Goal: Task Accomplishment & Management: Use online tool/utility

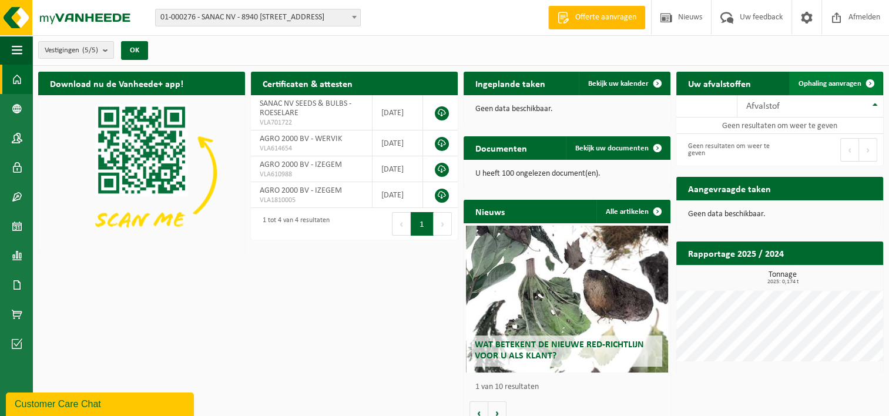
click at [842, 82] on span "Ophaling aanvragen" at bounding box center [829, 84] width 63 height 8
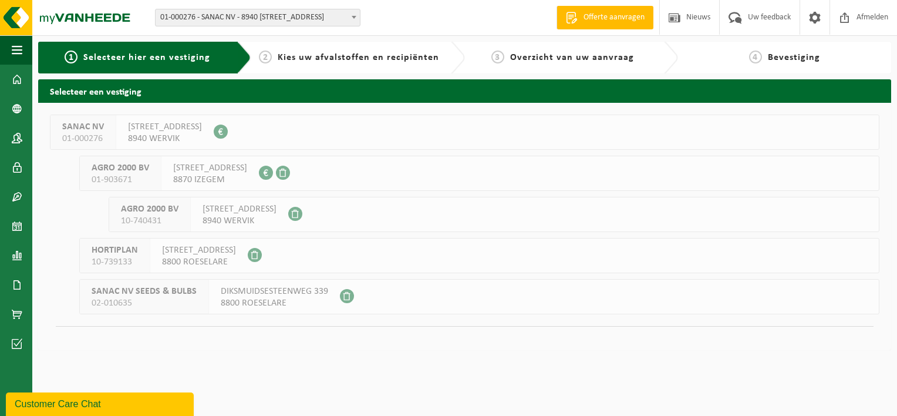
click at [356, 18] on b at bounding box center [354, 17] width 5 height 3
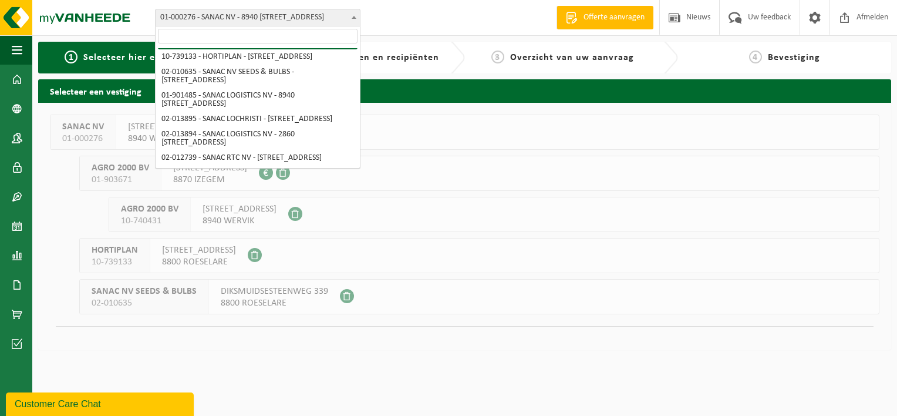
scroll to position [94, 0]
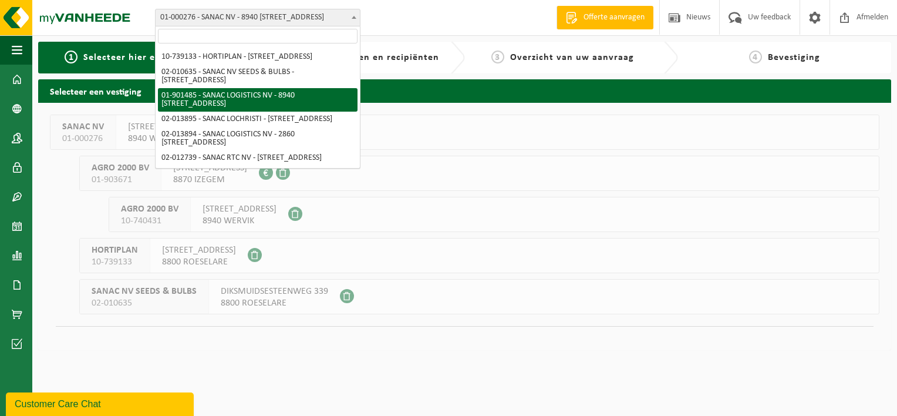
select select "996"
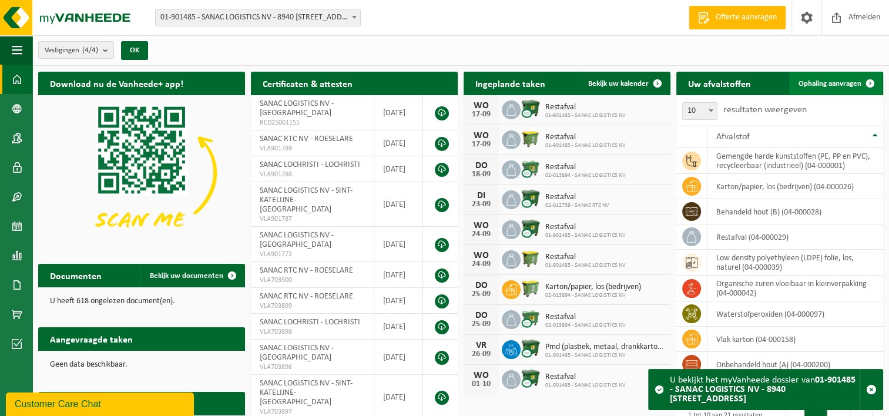
click at [842, 82] on span "Ophaling aanvragen" at bounding box center [829, 84] width 63 height 8
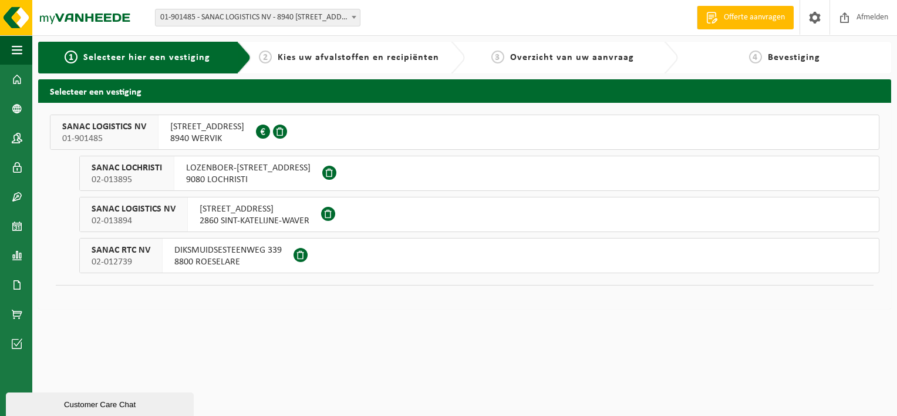
click at [197, 132] on span "MENENSESTEENWEG 305" at bounding box center [207, 127] width 74 height 12
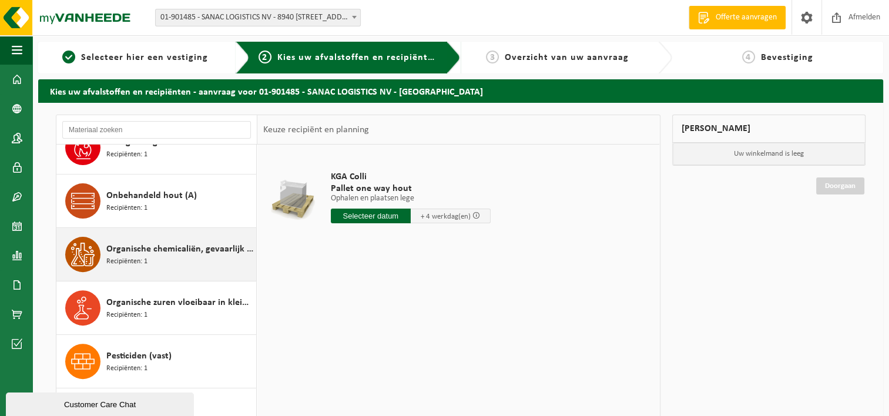
scroll to position [425, 0]
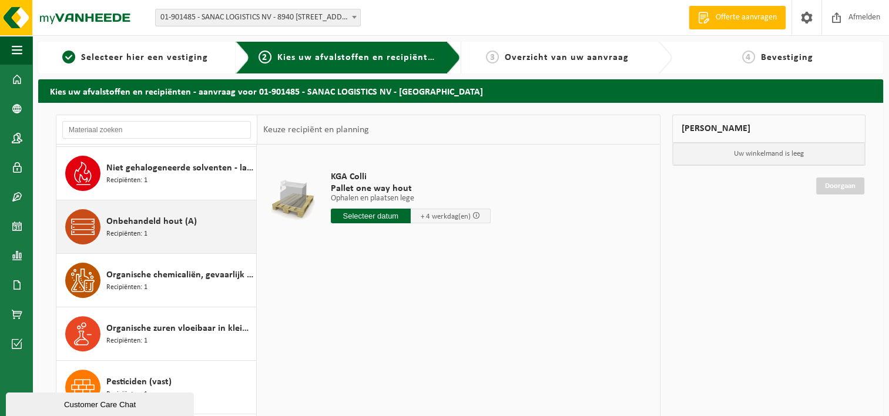
click at [141, 224] on span "Onbehandeld hout (A)" at bounding box center [151, 221] width 90 height 14
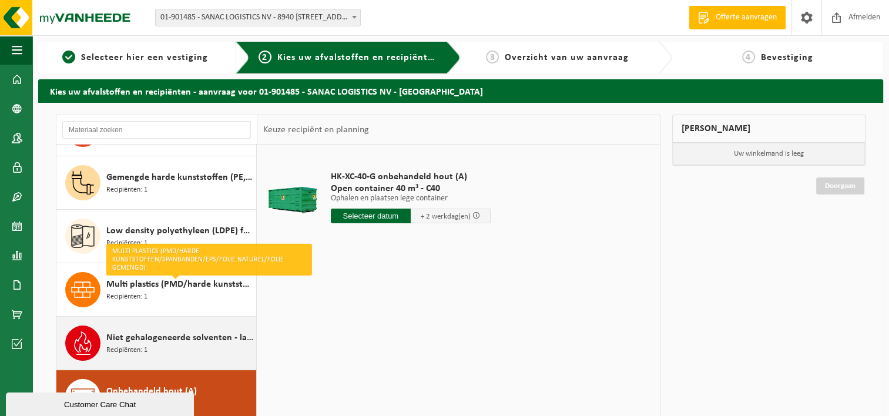
scroll to position [245, 0]
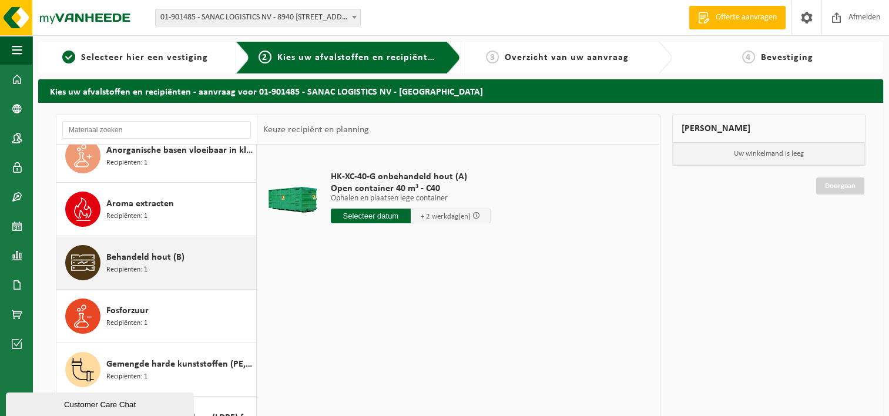
click at [150, 260] on span "Behandeld hout (B)" at bounding box center [145, 257] width 78 height 14
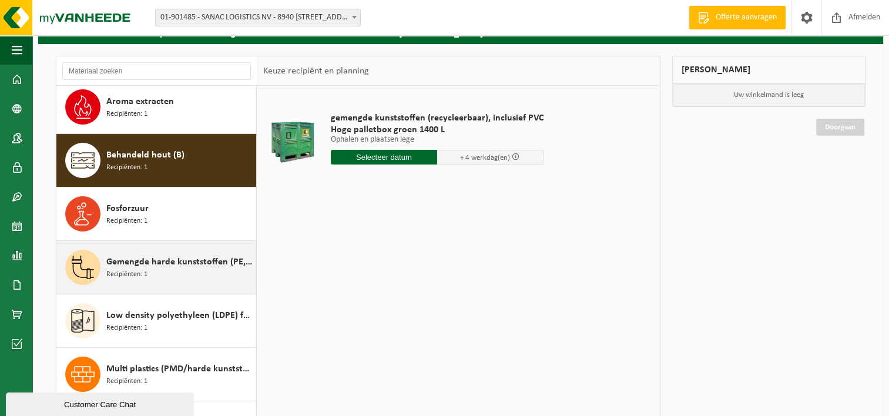
scroll to position [117, 0]
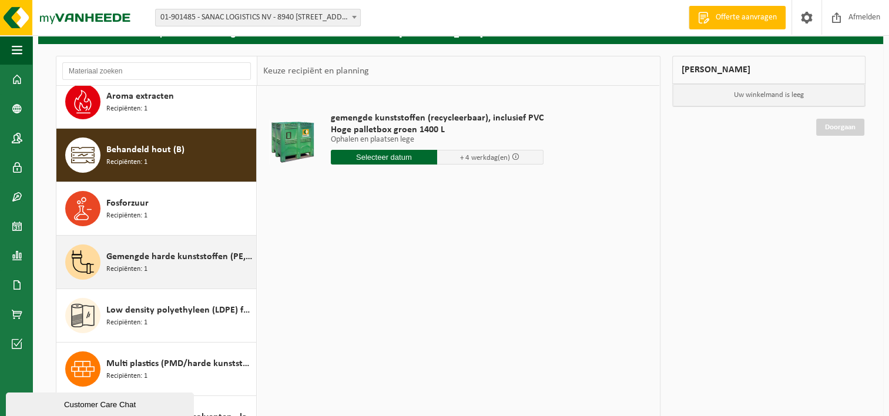
click at [153, 265] on div "Gemengde harde kunststoffen (PE, PP en PVC), recycleerbaar (industrieel) Recipi…" at bounding box center [179, 261] width 147 height 35
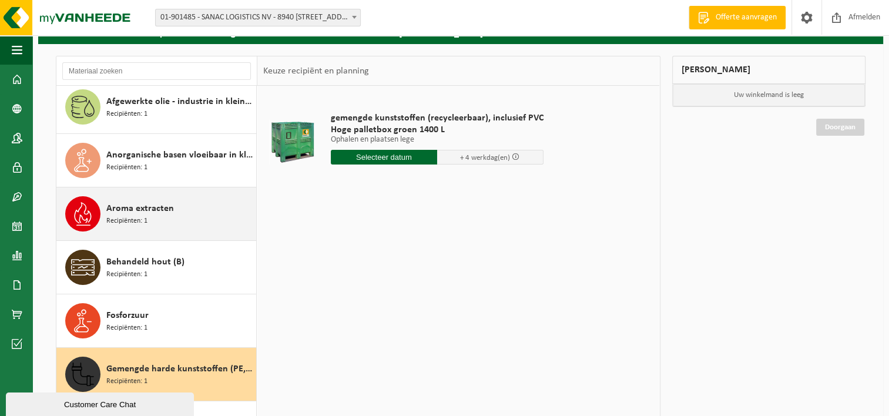
scroll to position [0, 0]
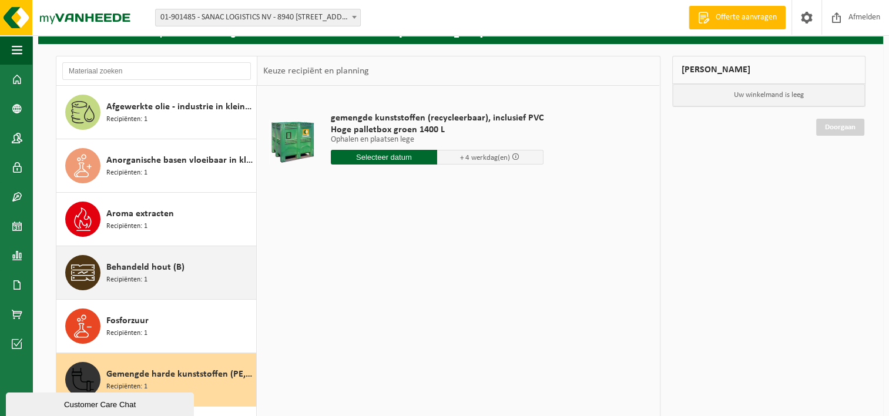
click at [142, 264] on span "Behandeld hout (B)" at bounding box center [145, 267] width 78 height 14
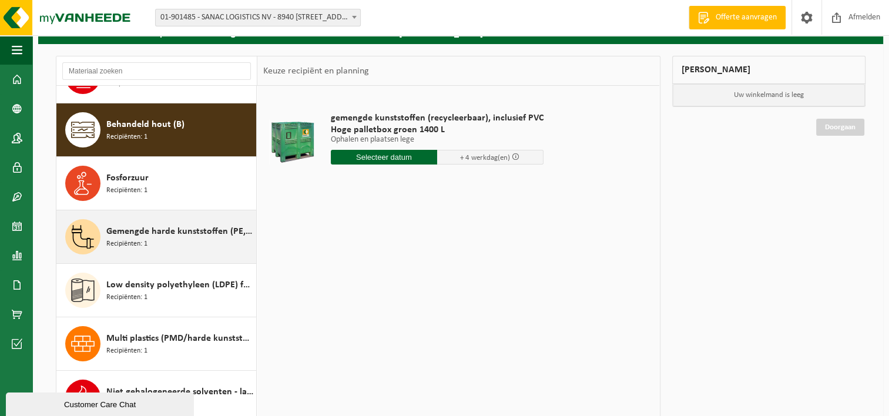
scroll to position [160, 0]
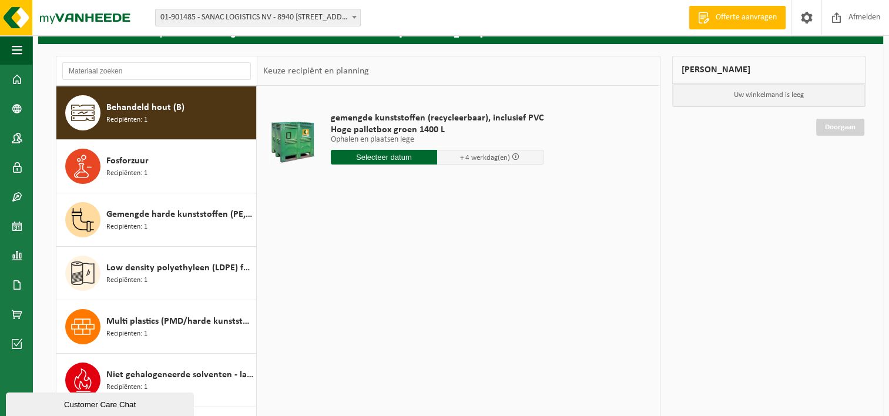
click at [375, 160] on input "text" at bounding box center [384, 157] width 106 height 15
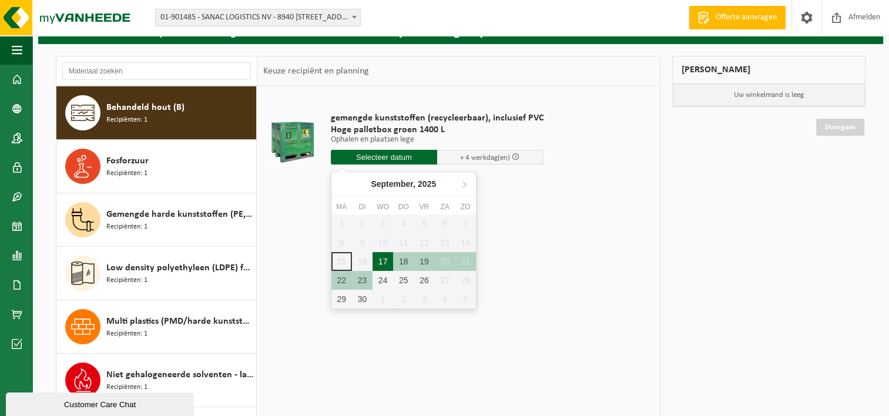
click at [381, 258] on div "17" at bounding box center [382, 261] width 21 height 19
type input "Van 2025-09-17"
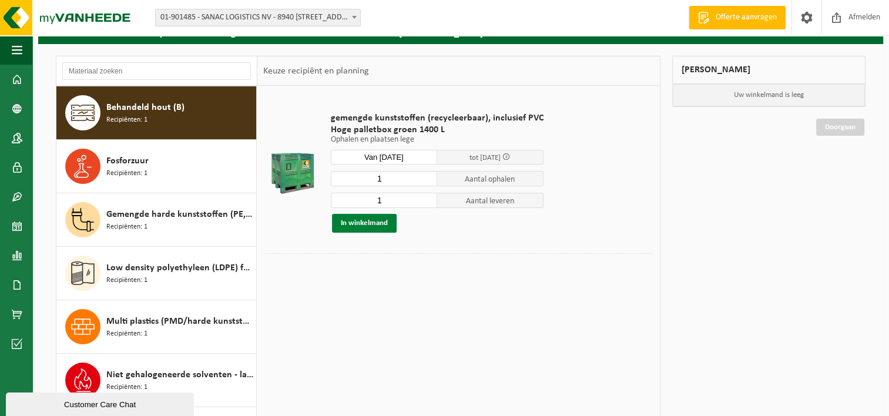
click at [355, 228] on button "In winkelmand" at bounding box center [364, 223] width 65 height 19
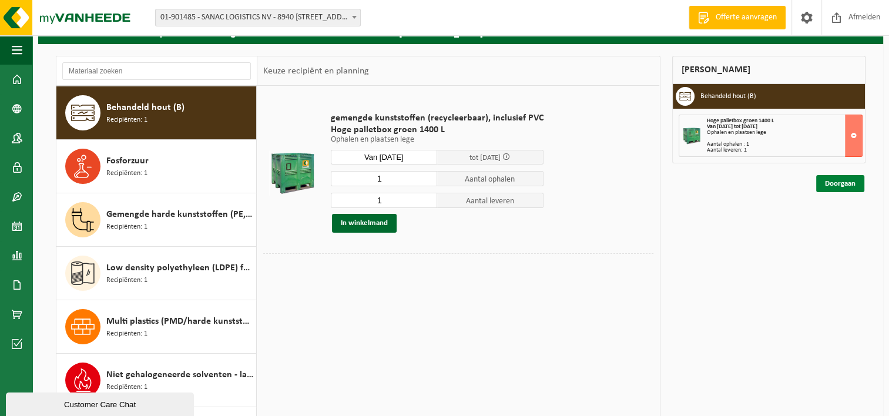
click at [835, 183] on link "Doorgaan" at bounding box center [840, 183] width 48 height 17
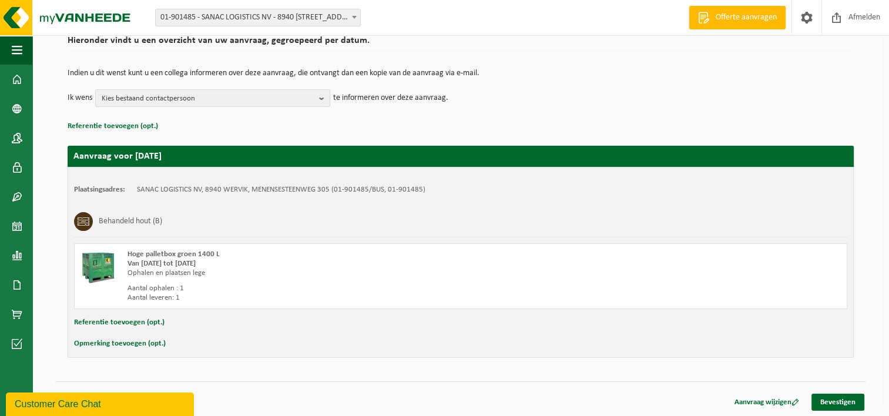
scroll to position [96, 0]
click at [846, 403] on link "Bevestigen" at bounding box center [837, 402] width 53 height 17
